Goal: Task Accomplishment & Management: Manage account settings

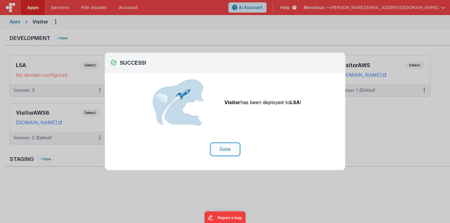
click at [231, 150] on button "Done" at bounding box center [225, 148] width 28 height 11
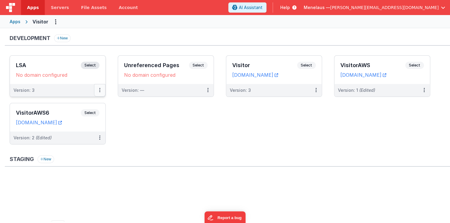
click at [100, 90] on icon at bounding box center [99, 90] width 1 height 0
click at [86, 104] on link "Edit" at bounding box center [79, 103] width 53 height 11
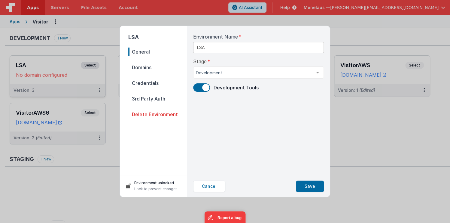
drag, startPoint x: 144, startPoint y: 83, endPoint x: 153, endPoint y: 85, distance: 8.5
click at [145, 83] on span "Credentials" at bounding box center [157, 83] width 59 height 8
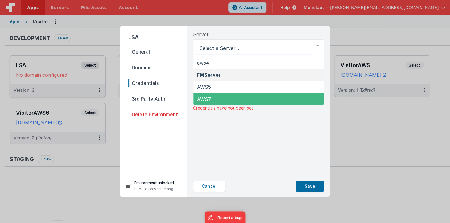
click at [214, 95] on span "AWS7" at bounding box center [258, 99] width 130 height 12
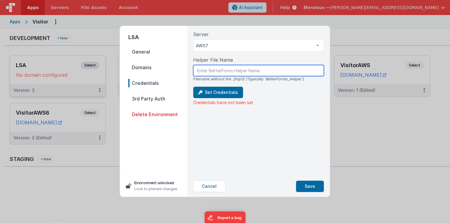
click at [224, 67] on input "text" at bounding box center [258, 70] width 131 height 11
drag, startPoint x: 266, startPoint y: 78, endPoint x: 301, endPoint y: 79, distance: 35.5
click at [301, 79] on div "Filename without the .fmp12 (Typically 'BetterForms_Helper')" at bounding box center [258, 79] width 131 height 6
copy div "BetterForms_Helper"
click at [213, 70] on input "text" at bounding box center [258, 70] width 131 height 11
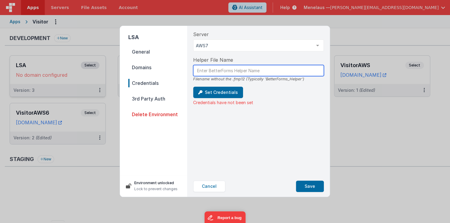
paste input "BetterForms_Helper"
type input "BetterForms_Helper"
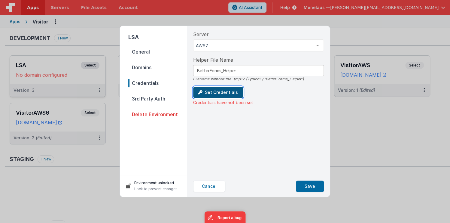
click at [215, 90] on button "Set Credentials" at bounding box center [218, 92] width 50 height 11
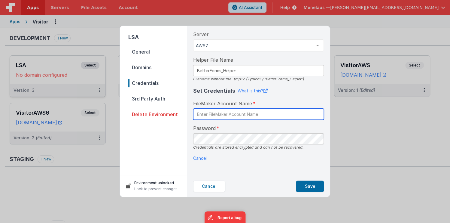
click at [227, 114] on input "text" at bounding box center [258, 113] width 131 height 11
type input "b"
drag, startPoint x: 226, startPoint y: 115, endPoint x: 191, endPoint y: 115, distance: 34.5
click at [191, 115] on div "Server AWS7 aws4 FMServer AWS5 AWS7 List is empty. Helper File Name BetterForms…" at bounding box center [258, 101] width 140 height 150
paste input "BetterForms_Helper"
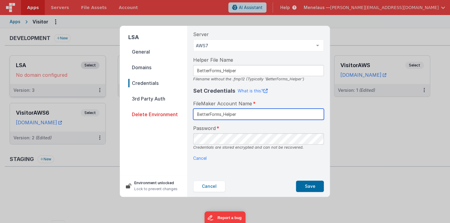
type input "BetterForms_Helper"
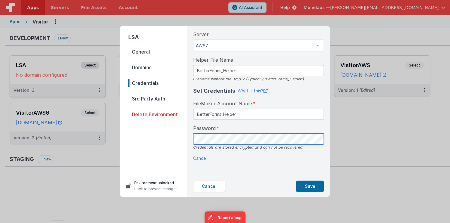
click at [188, 142] on div "Server AWS7 aws4 FMServer AWS5 AWS7 List is empty. Helper File Name BetterForms…" at bounding box center [258, 101] width 140 height 150
click at [318, 157] on p "Cancel" at bounding box center [258, 158] width 131 height 6
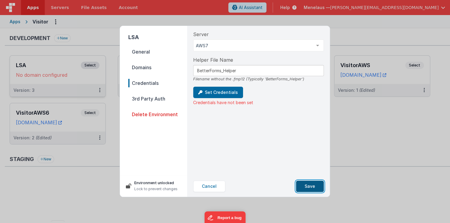
click at [314, 187] on button "Save" at bounding box center [310, 185] width 28 height 11
